Goal: Transaction & Acquisition: Subscribe to service/newsletter

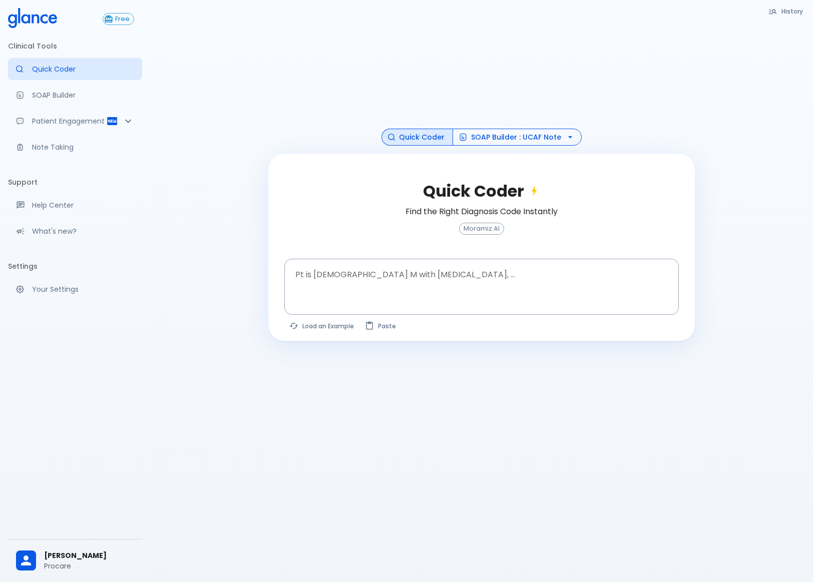
click at [522, 133] on button "SOAP Builder : UCAF Note" at bounding box center [517, 138] width 129 height 18
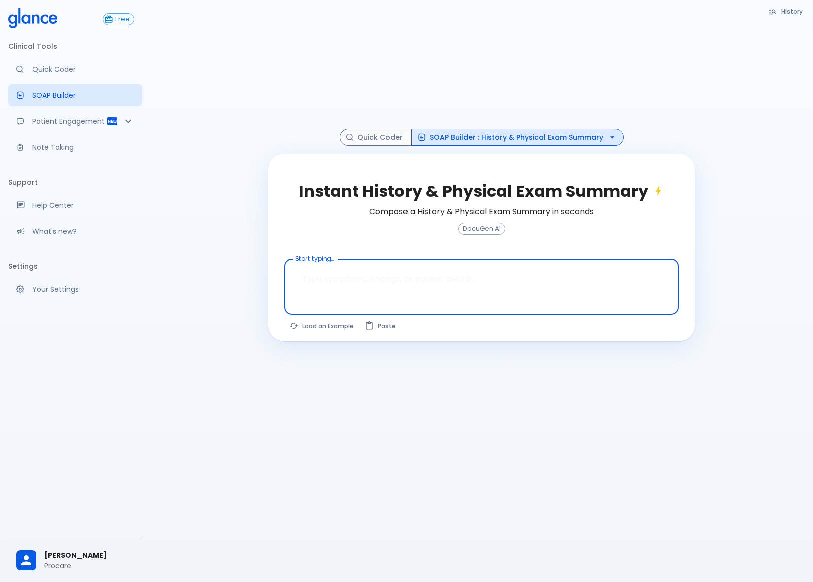
paste textarea "HISTORY: This [DEMOGRAPHIC_DATA] [DEMOGRAPHIC_DATA] patient a know case of HTN …"
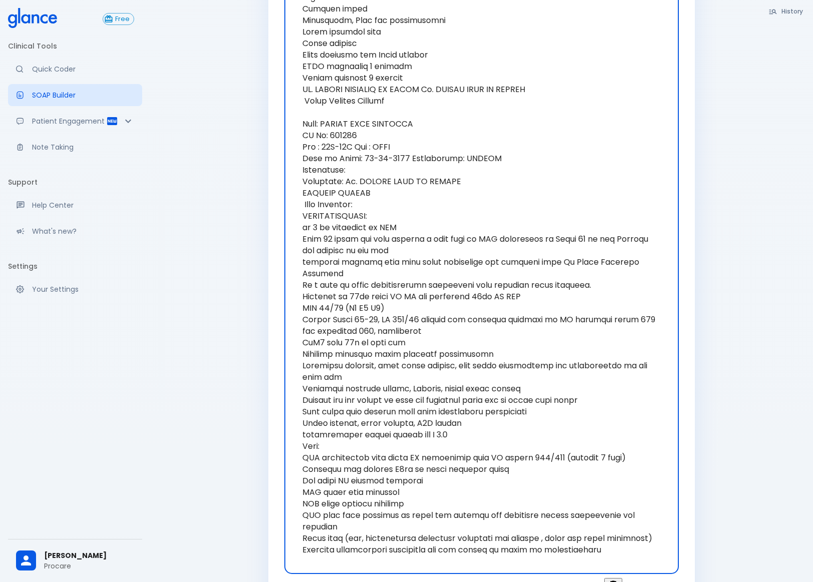
scroll to position [6015, 0]
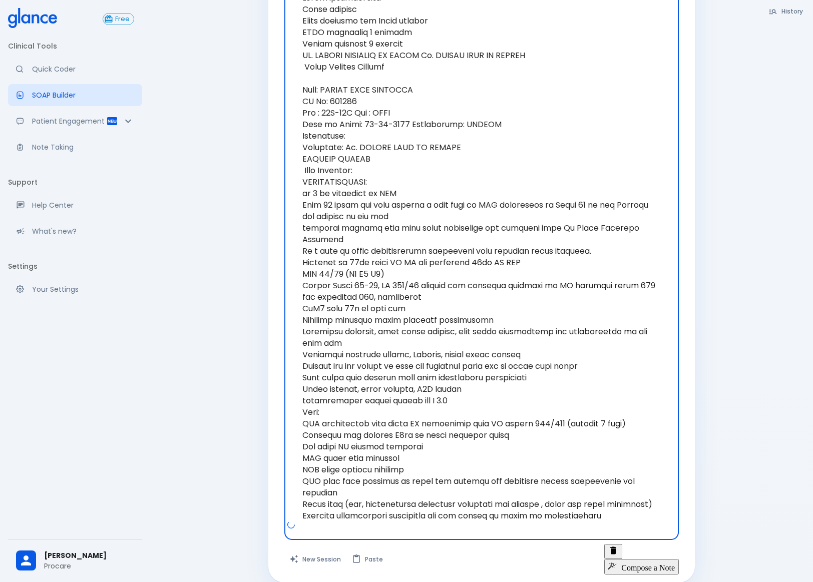
type textarea "HISTORY: This [DEMOGRAPHIC_DATA] [DEMOGRAPHIC_DATA] patient a know case of HTN …"
click at [645, 559] on button "Compose a Note" at bounding box center [641, 566] width 75 height 15
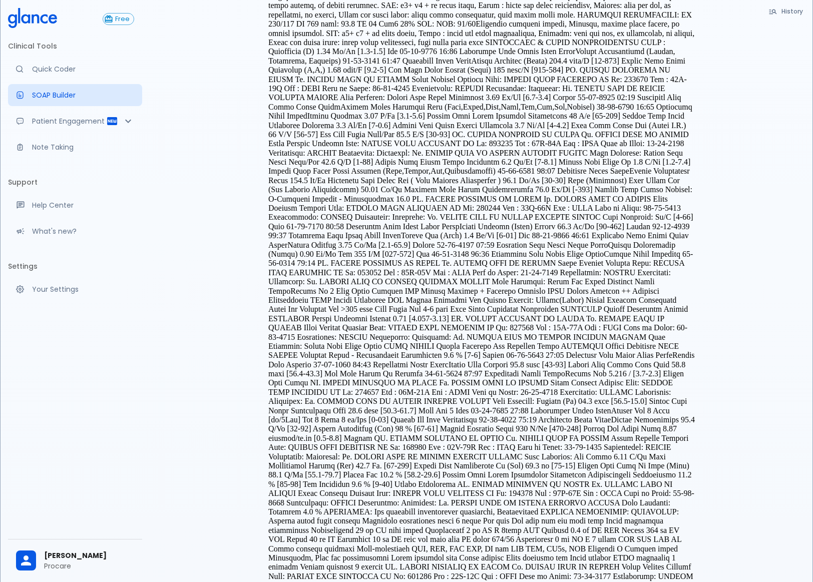
scroll to position [0, 0]
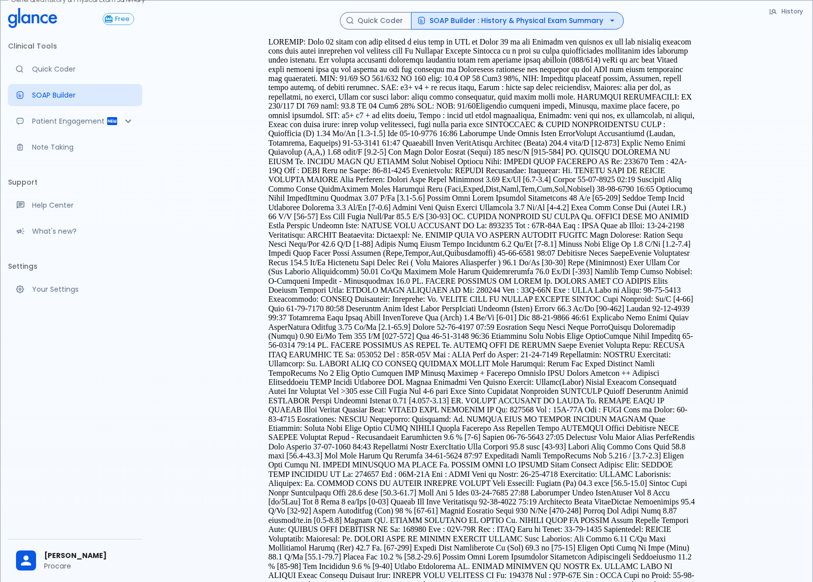
click at [546, 18] on button "SOAP Builder : History & Physical Exam Summary" at bounding box center [517, 21] width 213 height 18
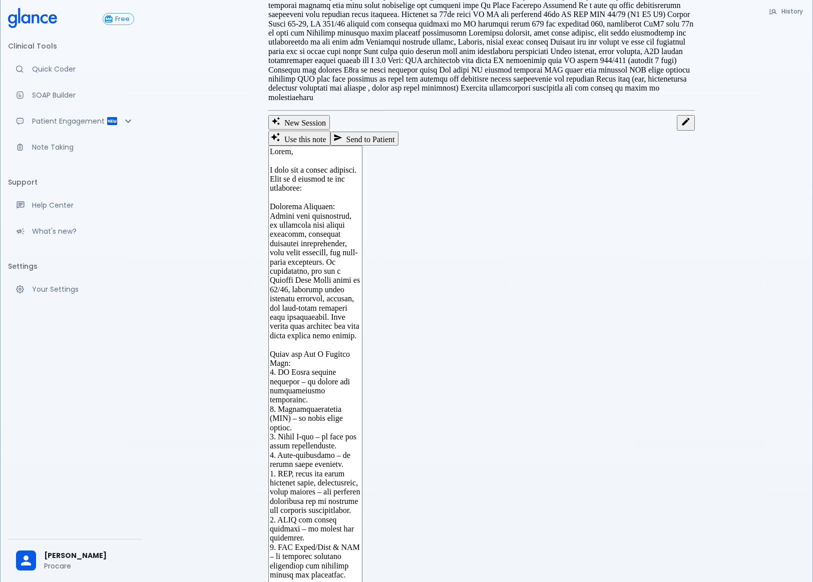
scroll to position [708, 0]
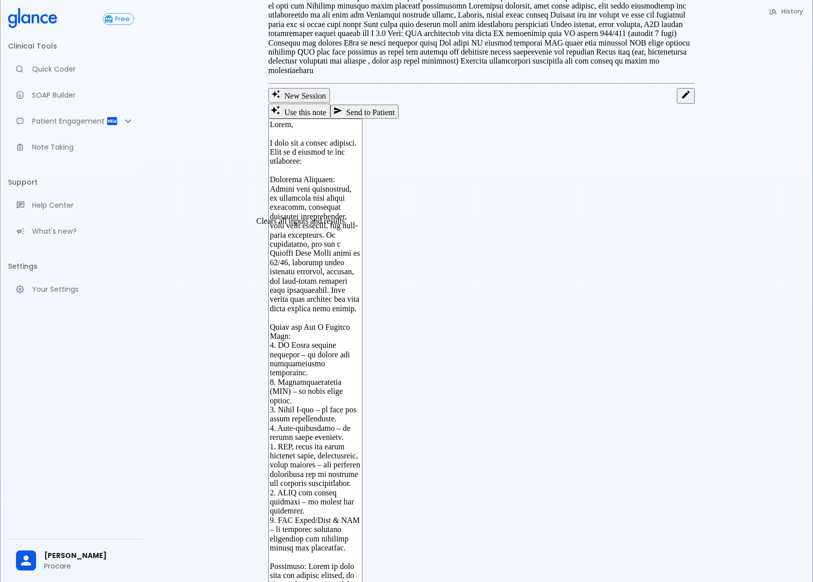
click at [316, 102] on button "New Session" at bounding box center [299, 95] width 62 height 14
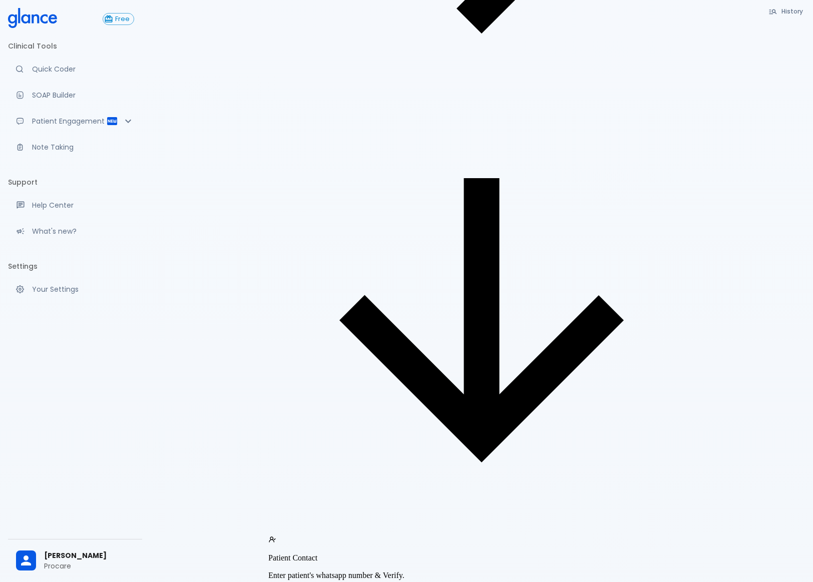
scroll to position [24, 0]
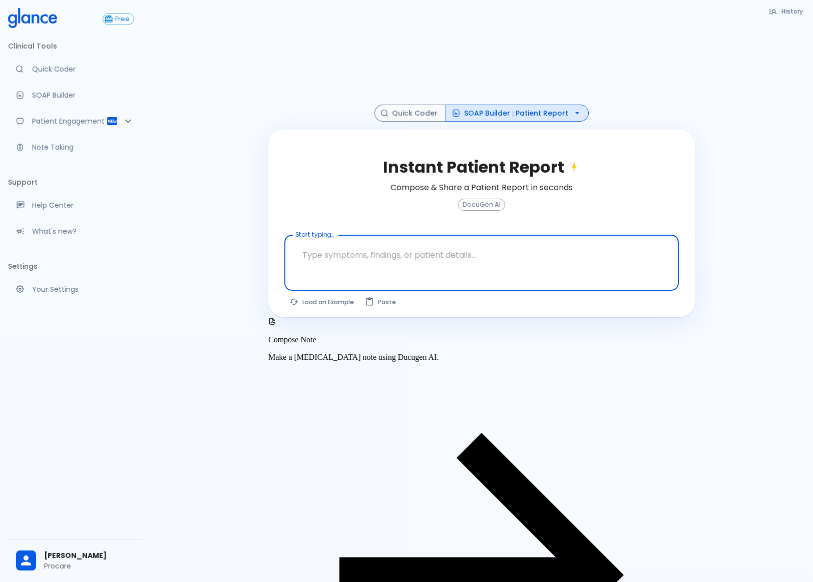
click at [495, 118] on button "SOAP Builder : Patient Report" at bounding box center [517, 114] width 143 height 18
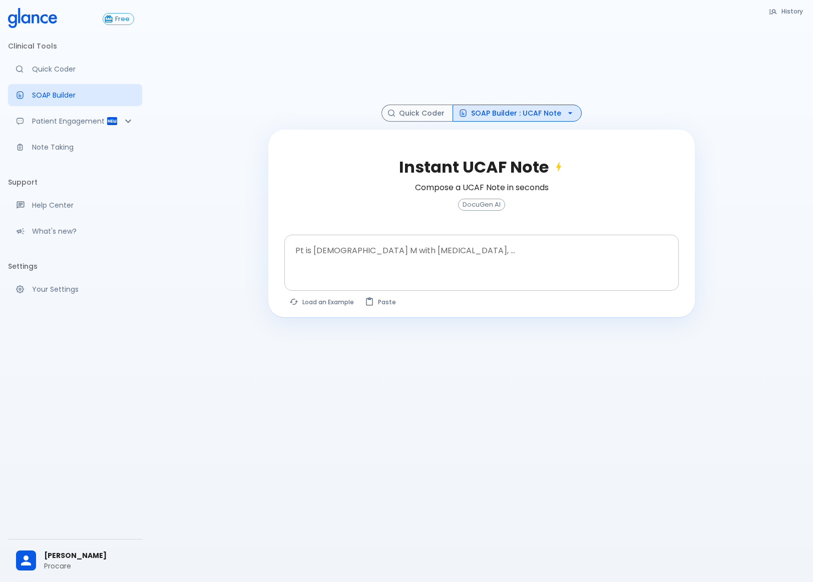
click at [411, 253] on textarea at bounding box center [481, 255] width 380 height 32
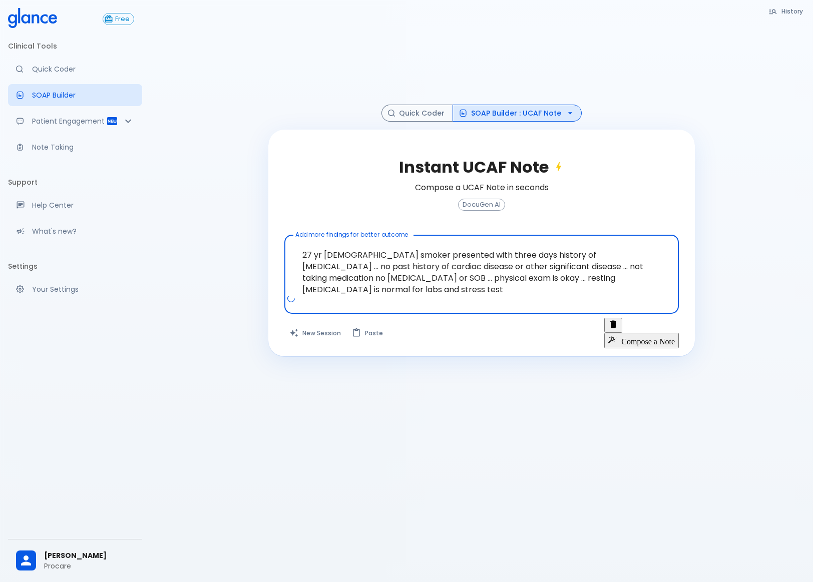
type textarea "27 yr [DEMOGRAPHIC_DATA] smoker presented with three days history of [MEDICAL_D…"
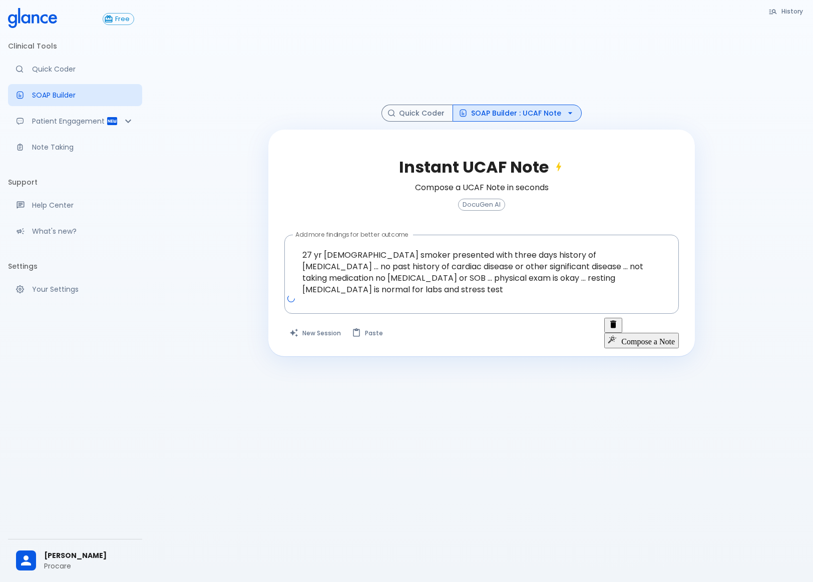
click at [630, 333] on button "Compose a Note" at bounding box center [641, 340] width 75 height 15
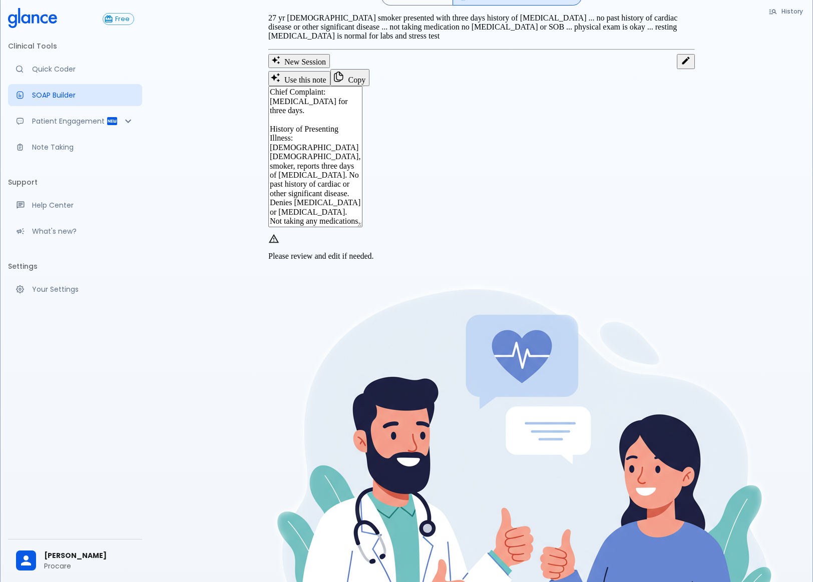
drag, startPoint x: 292, startPoint y: 153, endPoint x: 602, endPoint y: 295, distance: 340.9
click at [362, 227] on textarea "Chief Complaint: [MEDICAL_DATA] for three days. History of Presenting Illness: …" at bounding box center [315, 156] width 94 height 141
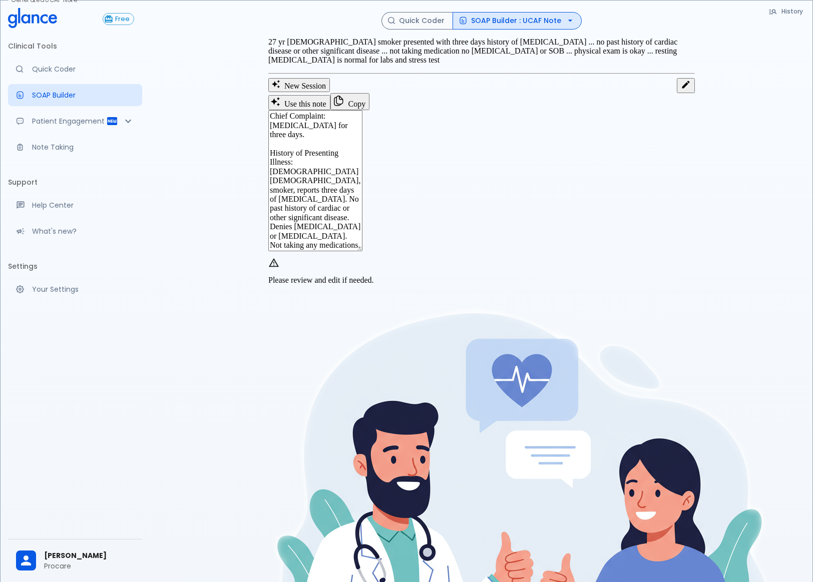
click at [487, 65] on p "27 yr [DEMOGRAPHIC_DATA] smoker presented with three days history of [MEDICAL_D…" at bounding box center [481, 52] width 426 height 28
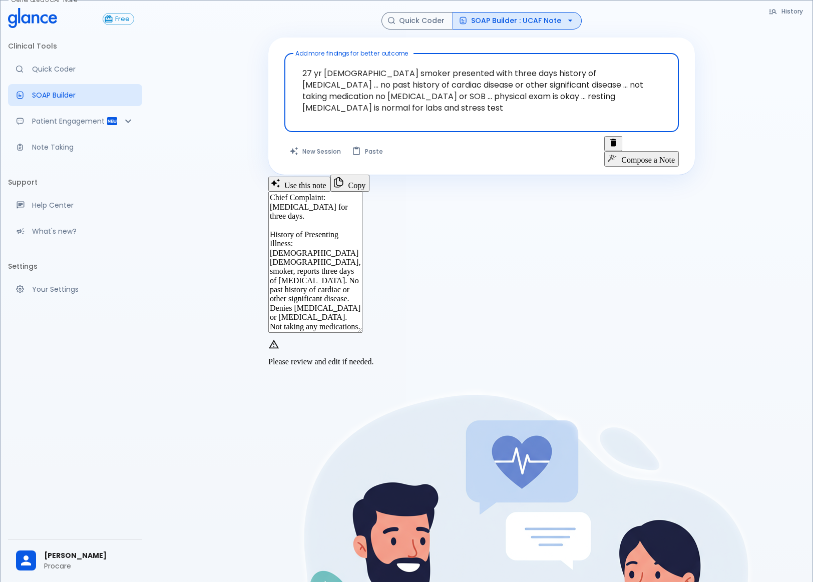
click at [426, 97] on textarea "27 yr [DEMOGRAPHIC_DATA] smoker presented with three days history of [MEDICAL_D…" at bounding box center [481, 85] width 380 height 55
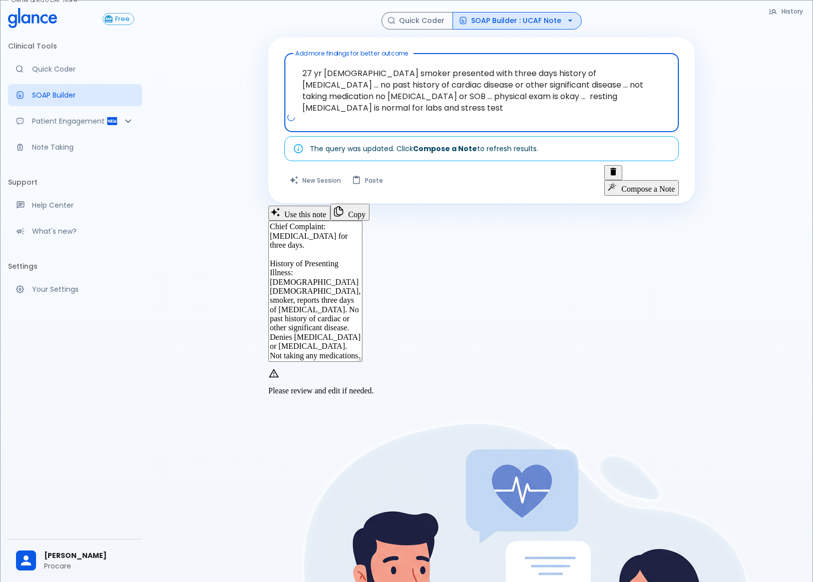
click at [519, 98] on textarea "27 yr [DEMOGRAPHIC_DATA] smoker presented with three days history of [MEDICAL_D…" at bounding box center [481, 85] width 380 height 55
type textarea "27 yr [DEMOGRAPHIC_DATA] smoker presented with three days history of [MEDICAL_D…"
click at [648, 180] on button "Compose a Note" at bounding box center [641, 187] width 75 height 15
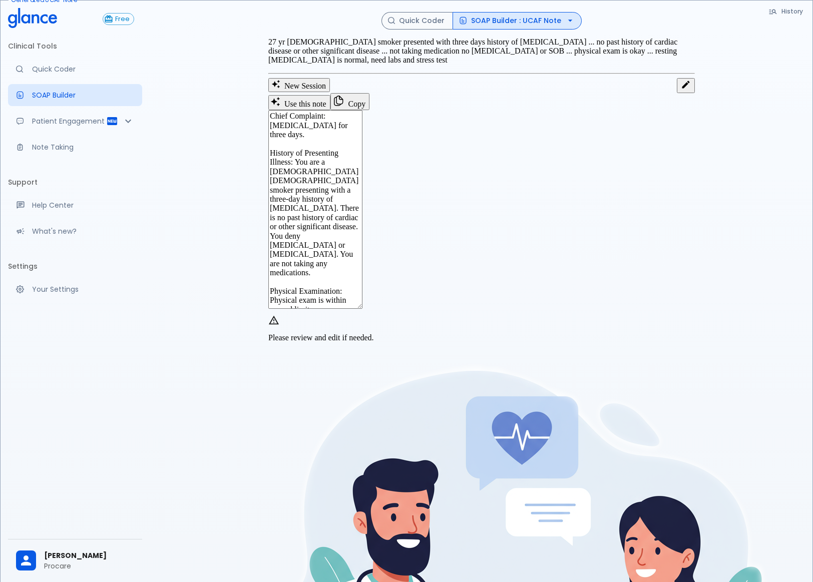
click at [362, 308] on textarea "Chief Complaint: [MEDICAL_DATA] for three days. History of Presenting Illness: …" at bounding box center [315, 209] width 94 height 199
drag, startPoint x: 299, startPoint y: 342, endPoint x: 380, endPoint y: 376, distance: 87.9
click at [362, 309] on textarea "Chief Complaint: [MEDICAL_DATA] for three days. History of Presenting Illness: …" at bounding box center [315, 209] width 94 height 199
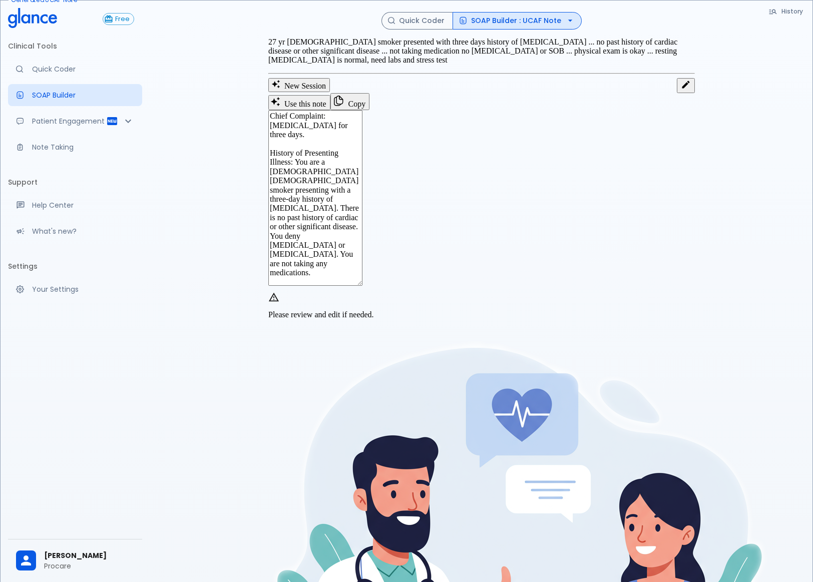
type textarea "Chief Complaint: [MEDICAL_DATA] for three days. History of Presenting Illness: …"
click at [344, 107] on icon "button" at bounding box center [338, 101] width 12 height 12
click at [362, 286] on textarea "Chief Complaint: [MEDICAL_DATA] for three days. History of Presenting Illness: …" at bounding box center [315, 198] width 94 height 176
click at [324, 92] on button "New Session" at bounding box center [299, 85] width 62 height 14
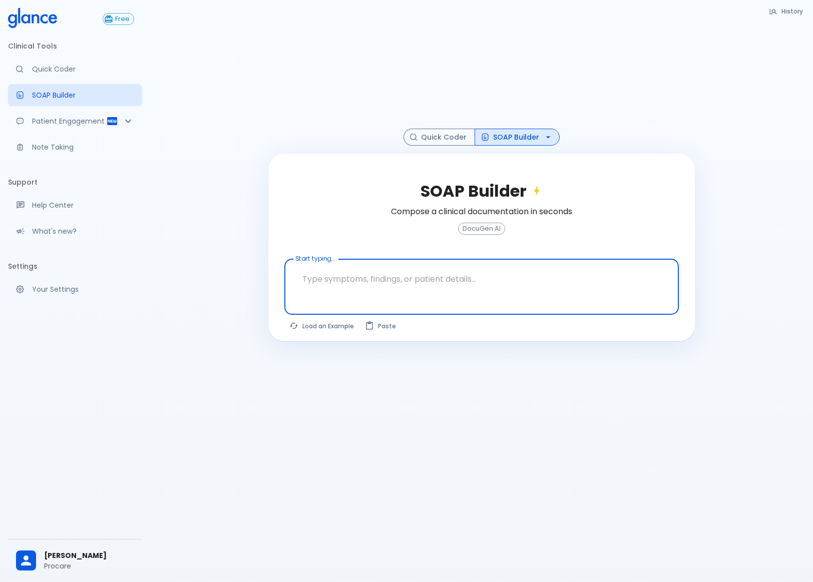
drag, startPoint x: 597, startPoint y: 5, endPoint x: 504, endPoint y: 44, distance: 101.4
click at [504, 44] on div at bounding box center [481, 70] width 426 height 117
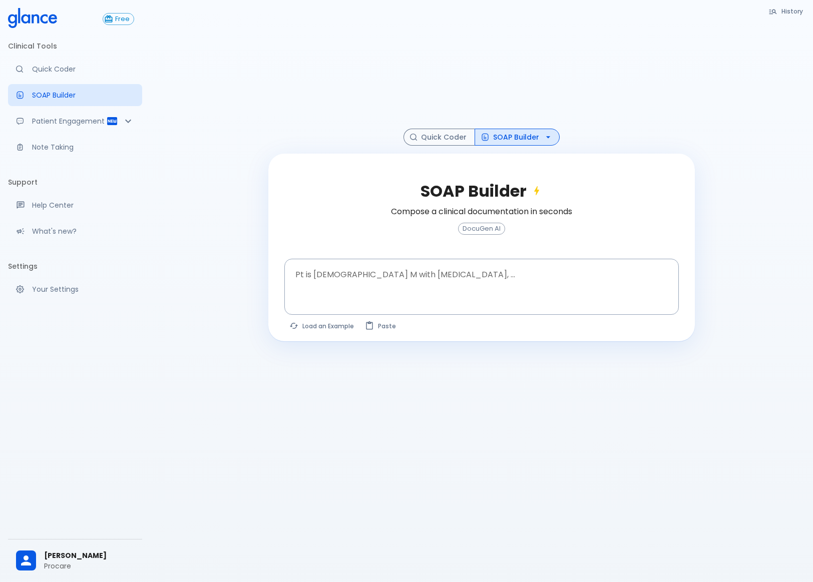
click at [497, 48] on div at bounding box center [481, 70] width 426 height 117
drag, startPoint x: 620, startPoint y: 4, endPoint x: 775, endPoint y: 12, distance: 154.9
click at [775, 12] on icon "button" at bounding box center [772, 11] width 9 height 9
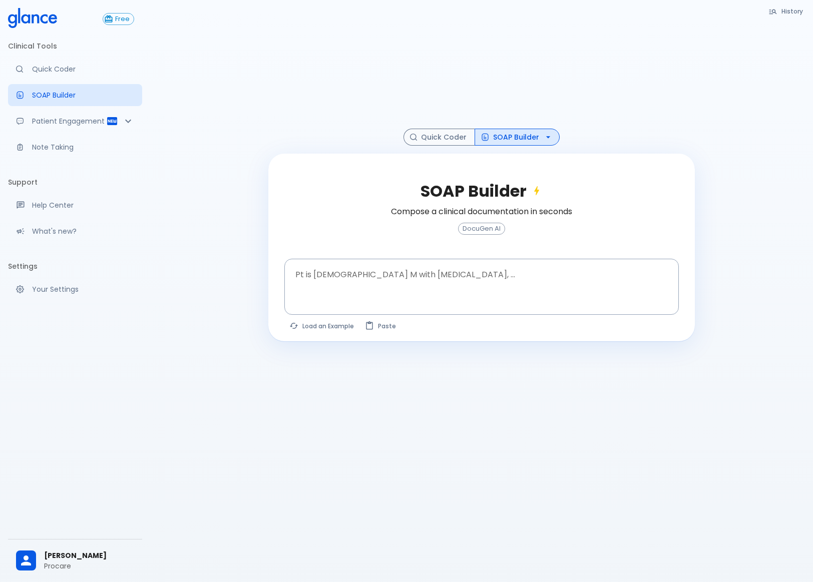
drag, startPoint x: 738, startPoint y: 0, endPoint x: 423, endPoint y: 73, distance: 323.6
click at [423, 73] on div at bounding box center [481, 70] width 426 height 117
click at [37, 292] on p "Your Settings" at bounding box center [83, 289] width 102 height 10
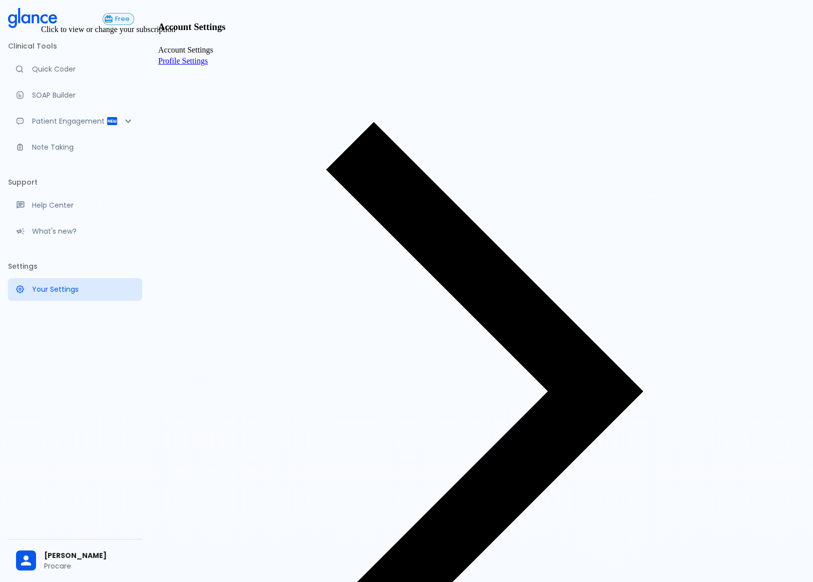
click at [119, 21] on span "Free" at bounding box center [122, 20] width 23 height 8
